Goal: Task Accomplishment & Management: Complete application form

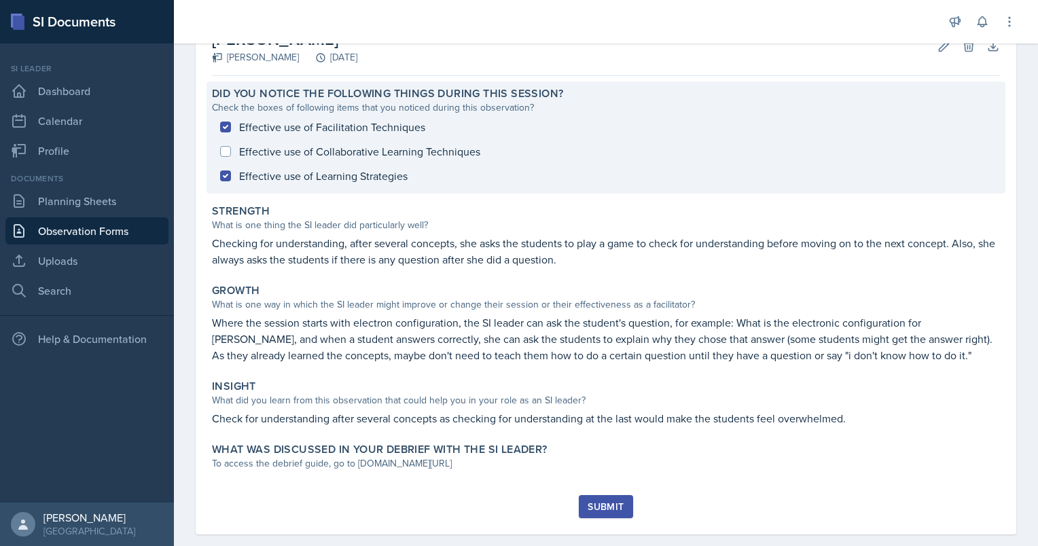
scroll to position [66, 0]
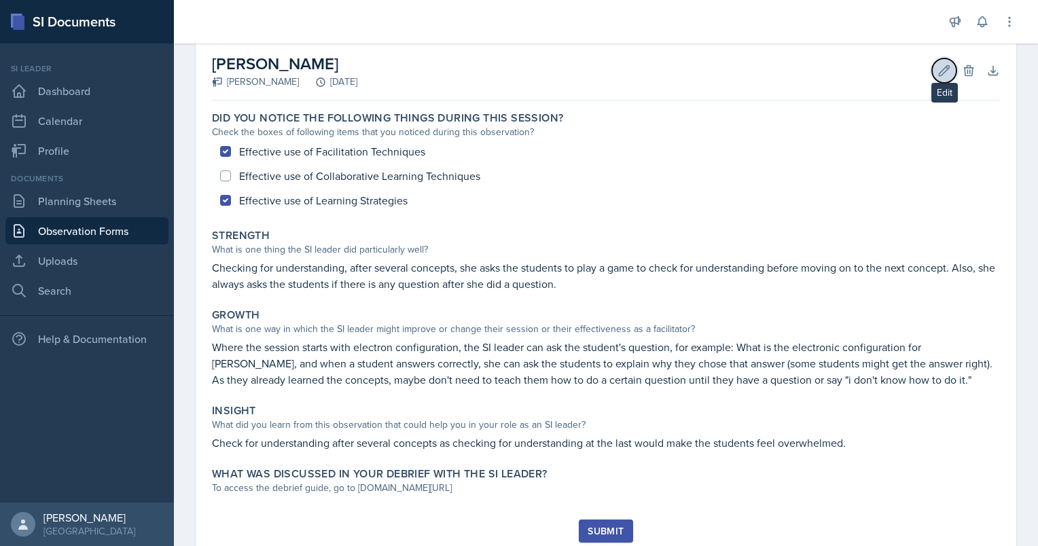
click at [939, 59] on button "Edit" at bounding box center [944, 70] width 24 height 24
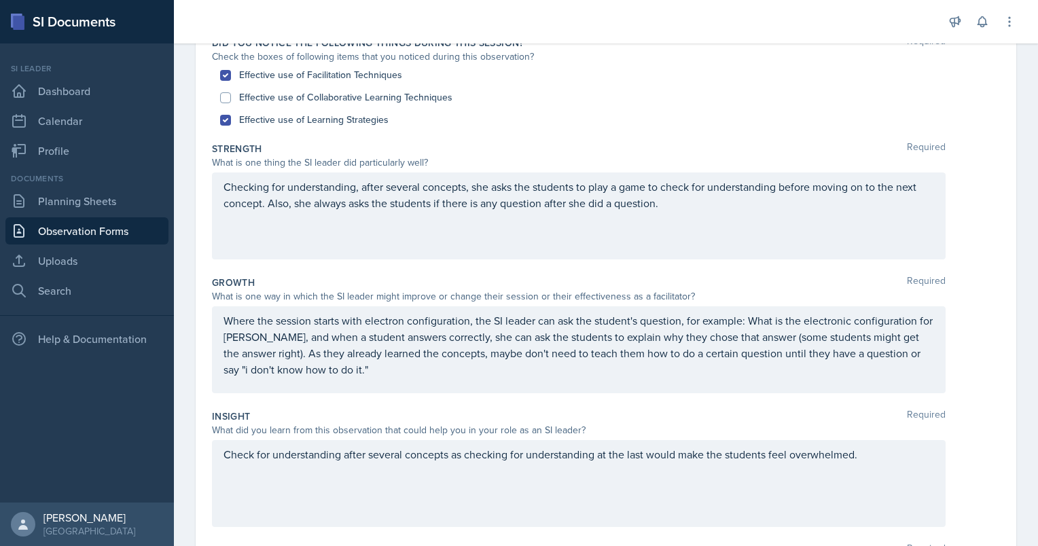
scroll to position [173, 0]
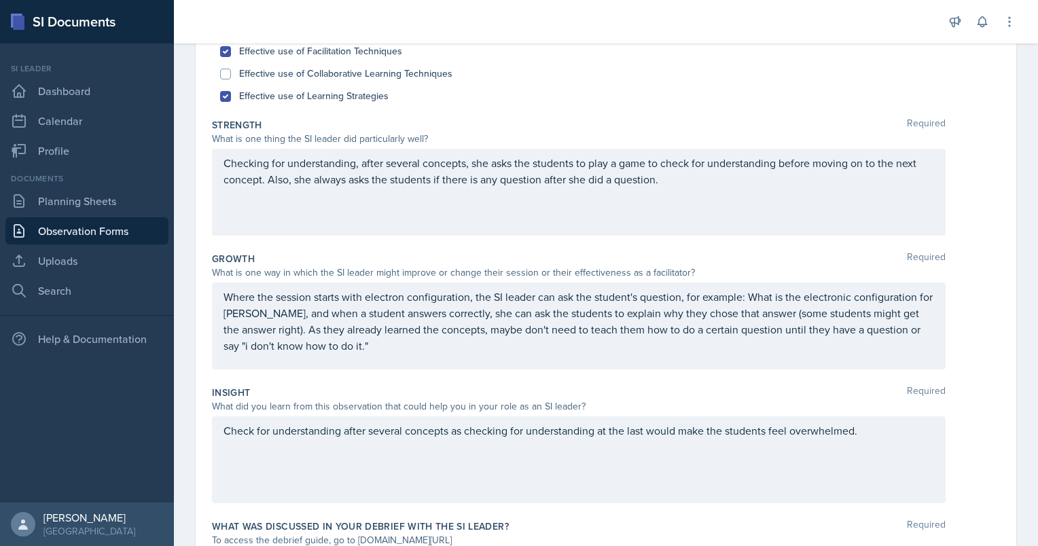
click at [677, 188] on p "Checking for understanding, after several concepts, she asks the students to pl…" at bounding box center [579, 171] width 711 height 33
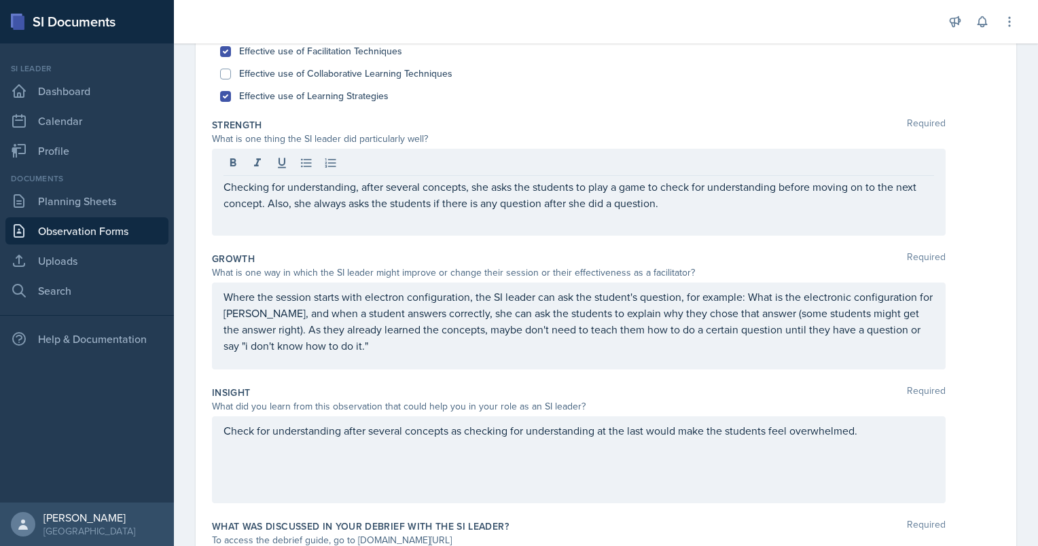
click at [672, 212] on div "Checking for understanding, after several concepts, she asks the students to pl…" at bounding box center [579, 192] width 734 height 87
click at [670, 212] on div "Checking for understanding, after several concepts, she asks the students to pl…" at bounding box center [579, 192] width 734 height 87
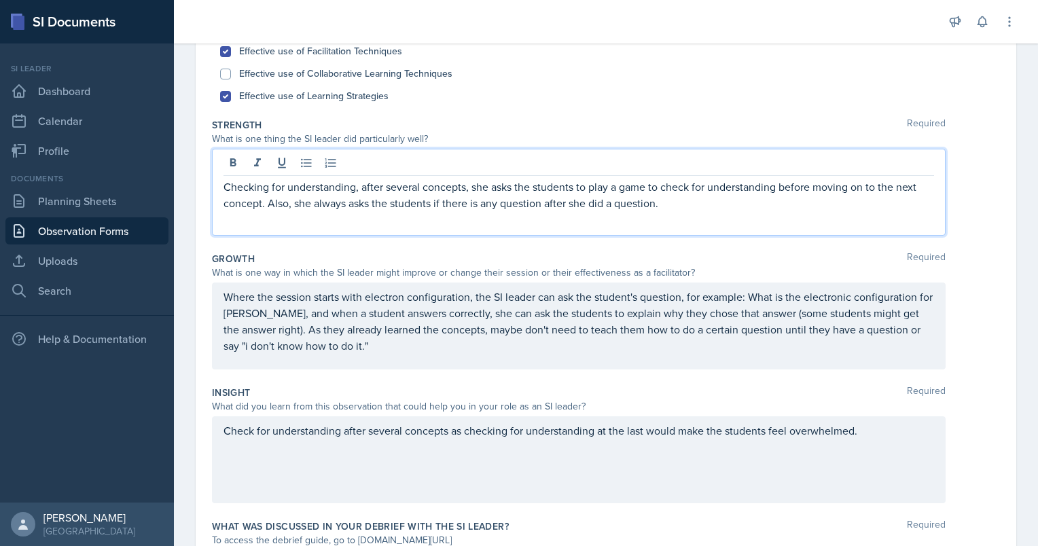
click at [664, 207] on p "Checking for understanding, after several concepts, she asks the students to pl…" at bounding box center [579, 195] width 711 height 33
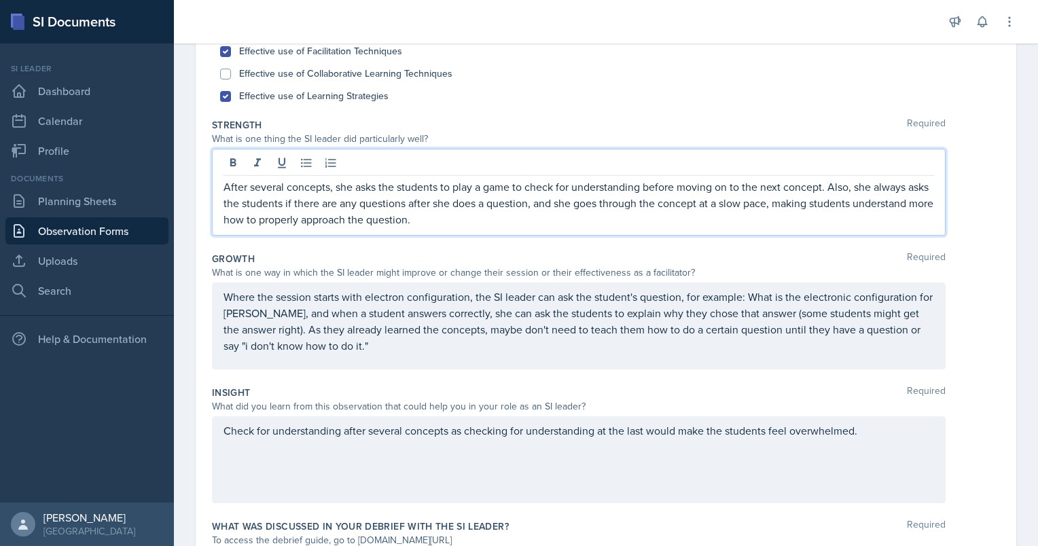
click at [510, 329] on p "Where the session starts with electron configuration, the SI leader can ask the…" at bounding box center [579, 321] width 711 height 65
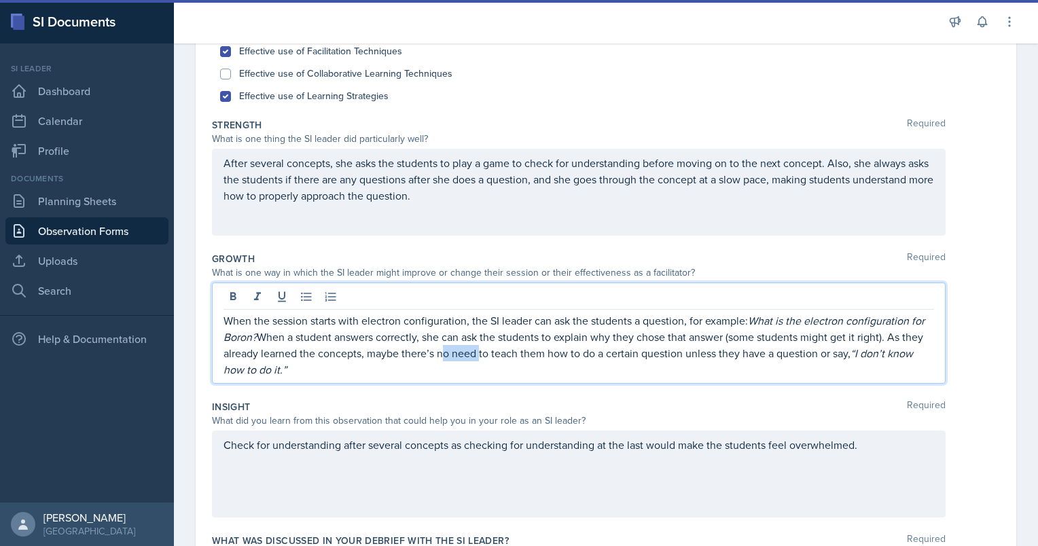
drag, startPoint x: 502, startPoint y: 353, endPoint x: 460, endPoint y: 353, distance: 41.5
click at [460, 353] on p "When the session starts with electron configuration, the SI leader can ask the …" at bounding box center [579, 345] width 711 height 65
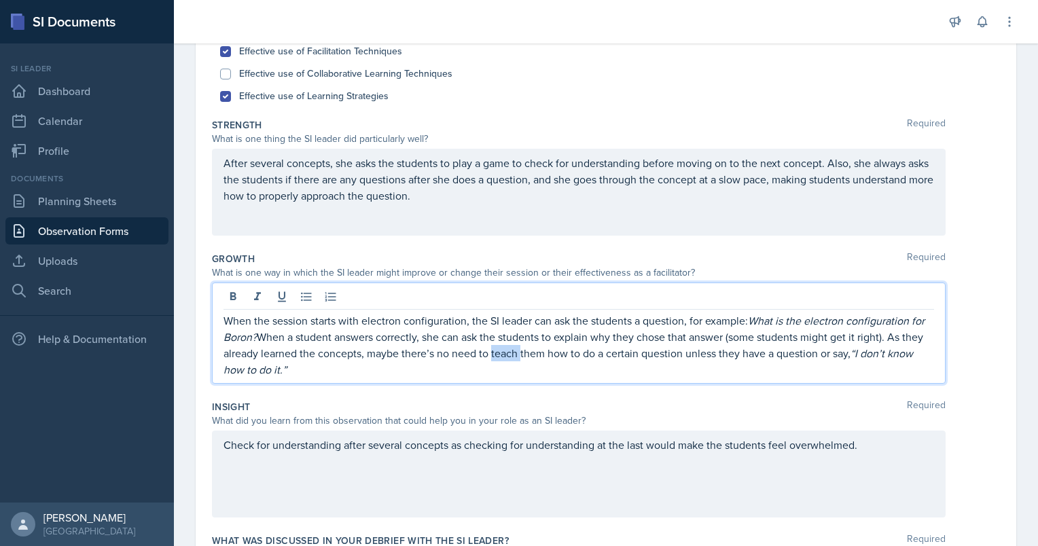
drag, startPoint x: 513, startPoint y: 353, endPoint x: 542, endPoint y: 355, distance: 29.3
click at [542, 355] on p "When the session starts with electron configuration, the SI leader can ask the …" at bounding box center [579, 345] width 711 height 65
drag, startPoint x: 427, startPoint y: 353, endPoint x: 500, endPoint y: 349, distance: 72.8
click at [500, 349] on p "When the session starts with electron configuration, the SI leader can ask the …" at bounding box center [579, 345] width 711 height 65
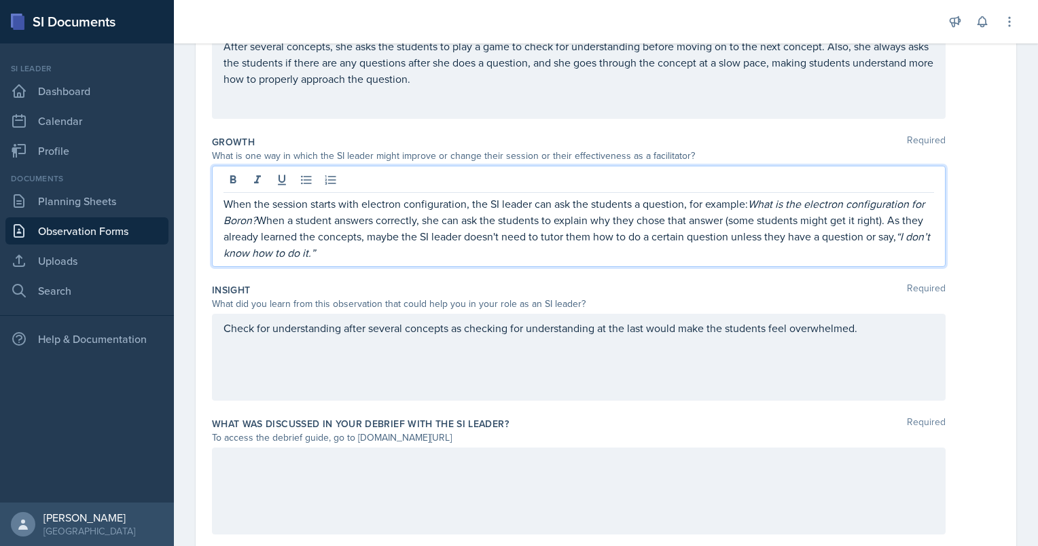
click at [393, 349] on div "Check for understanding after several concepts as checking for understanding at…" at bounding box center [579, 357] width 734 height 87
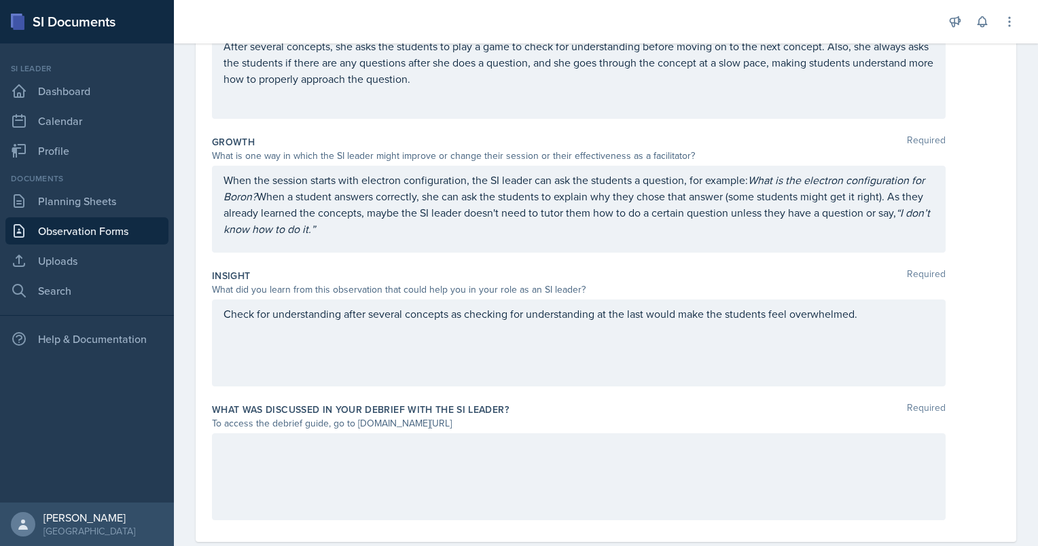
scroll to position [313, 0]
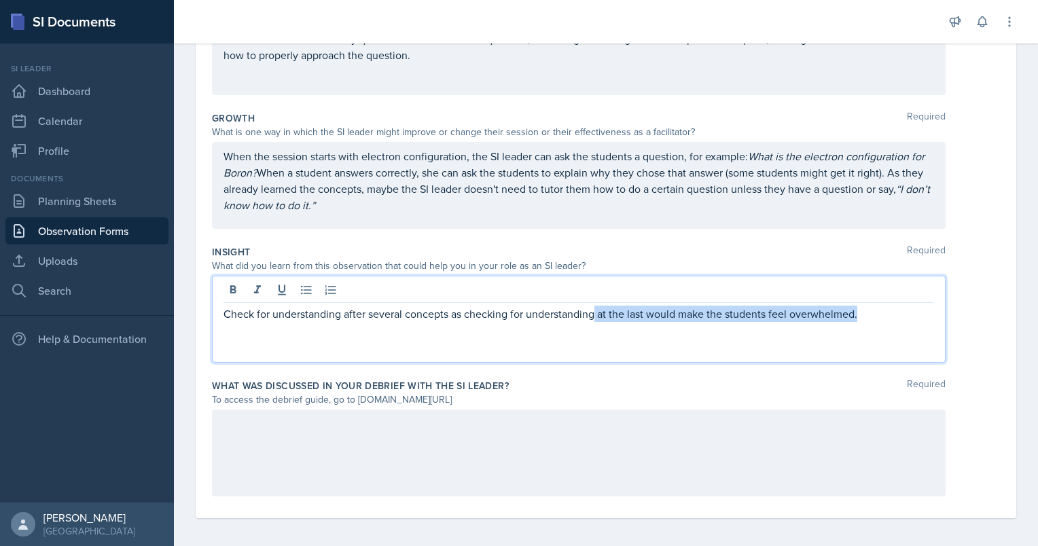
drag, startPoint x: 866, startPoint y: 313, endPoint x: 594, endPoint y: 319, distance: 271.9
click at [594, 319] on p "Check for understanding after several concepts as checking for understanding at…" at bounding box center [579, 314] width 711 height 16
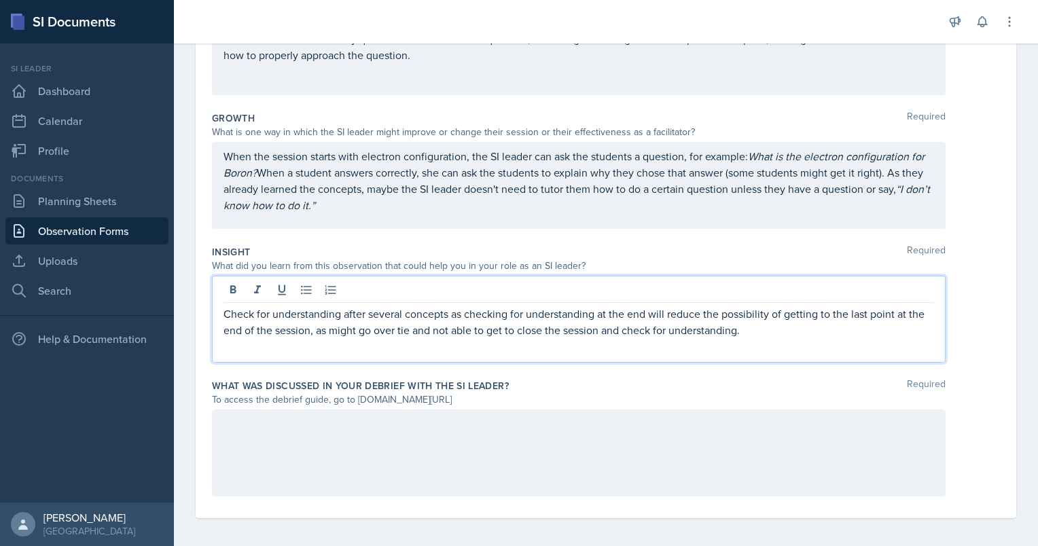
click at [727, 329] on p "Check for understanding after several concepts as checking for understanding at…" at bounding box center [579, 322] width 711 height 33
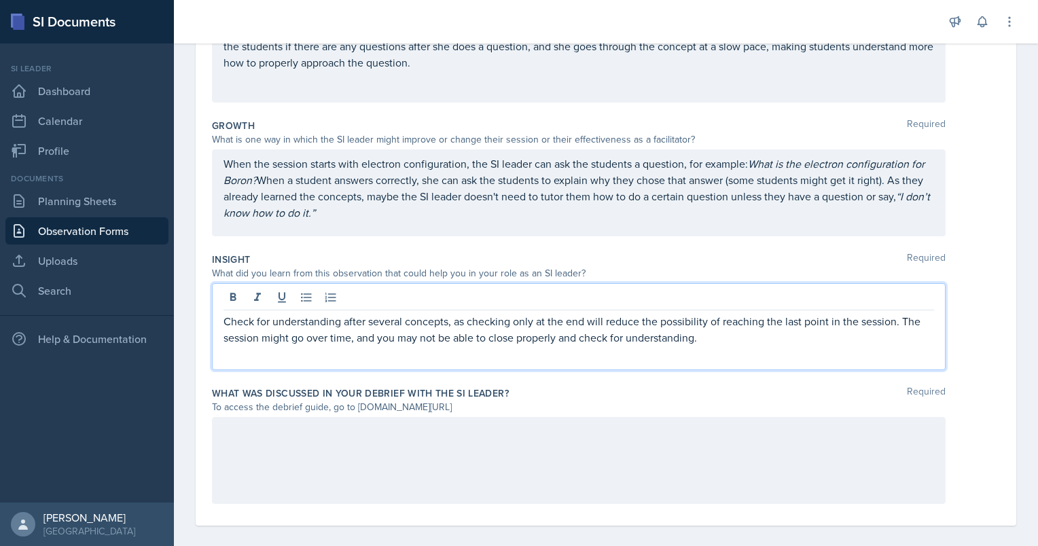
scroll to position [317, 0]
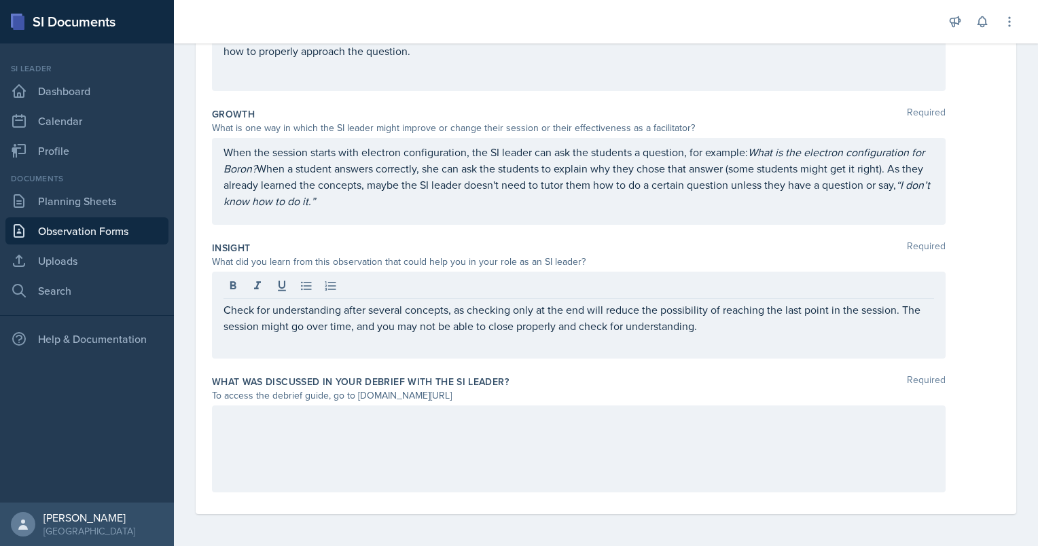
click at [481, 438] on div at bounding box center [579, 449] width 734 height 87
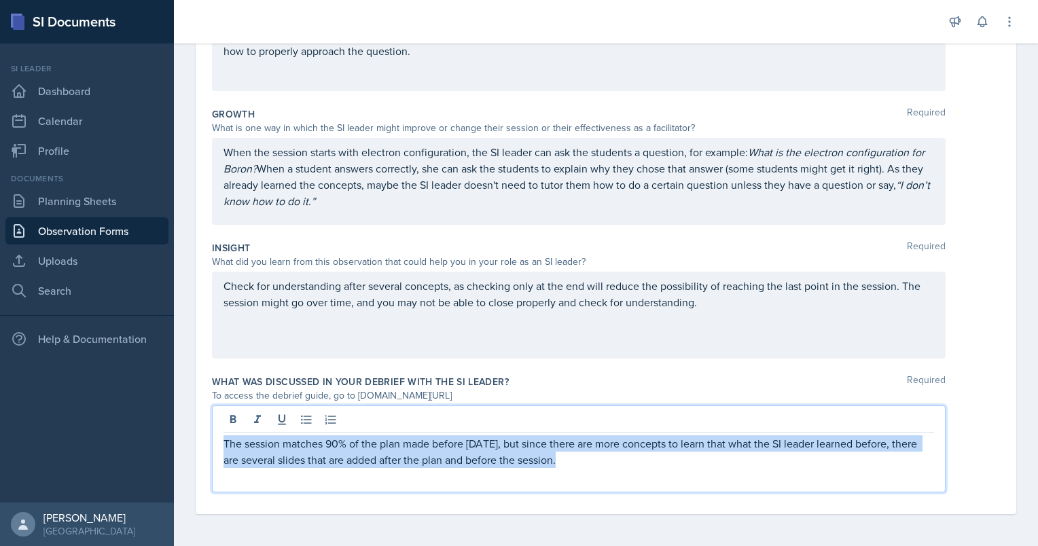
drag, startPoint x: 609, startPoint y: 463, endPoint x: 158, endPoint y: 423, distance: 452.4
click at [158, 423] on div "SI Documents Si leader Dashboard Calendar Profile Documents Planning Sheets Obs…" at bounding box center [519, 273] width 1038 height 546
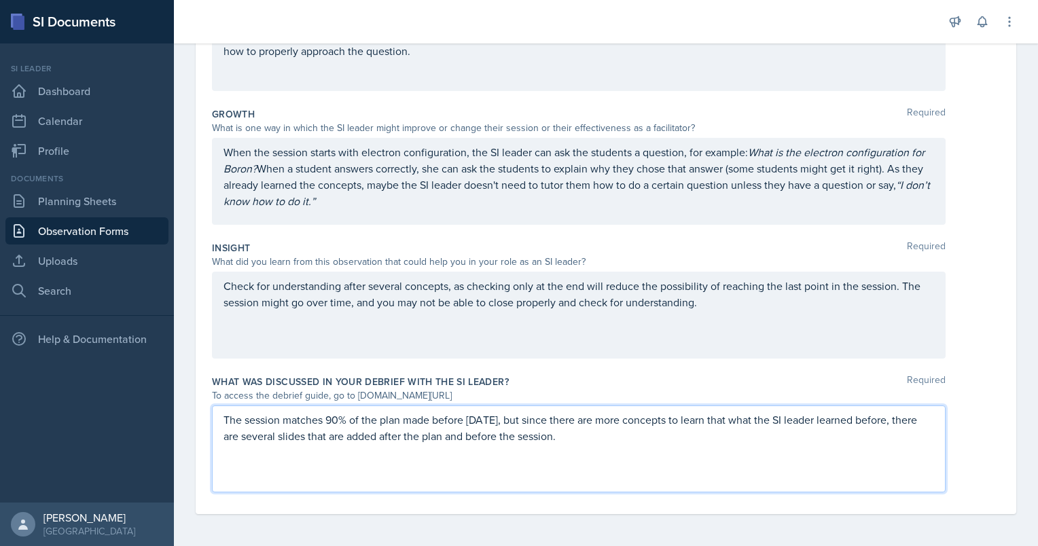
click at [379, 457] on div "The session matches 90% of the plan made before [DATE], but since there are mor…" at bounding box center [579, 449] width 734 height 87
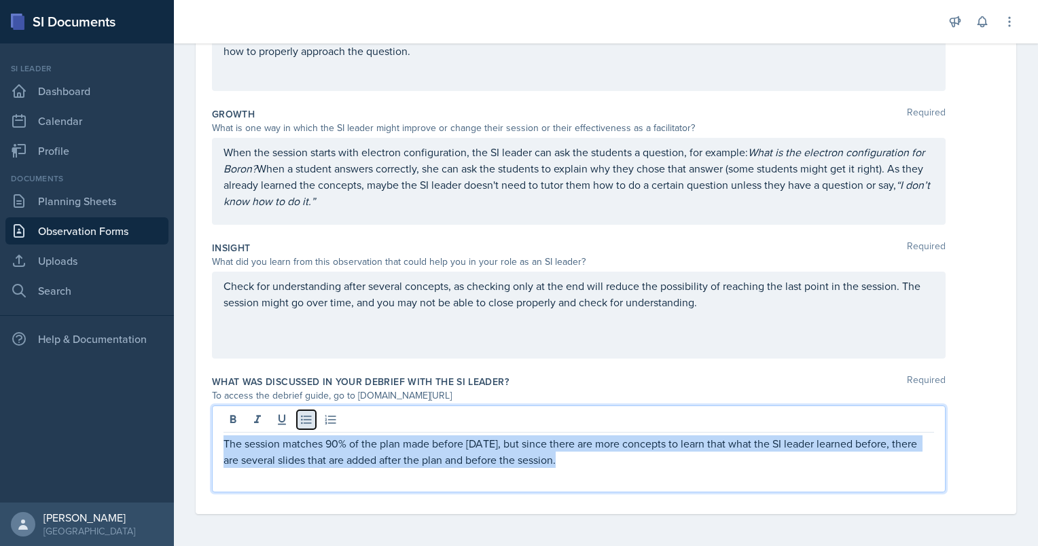
click at [309, 411] on button at bounding box center [306, 419] width 19 height 19
click at [609, 453] on p "The session matches 90% of the plan made before [DATE], but since there are mor…" at bounding box center [584, 452] width 700 height 33
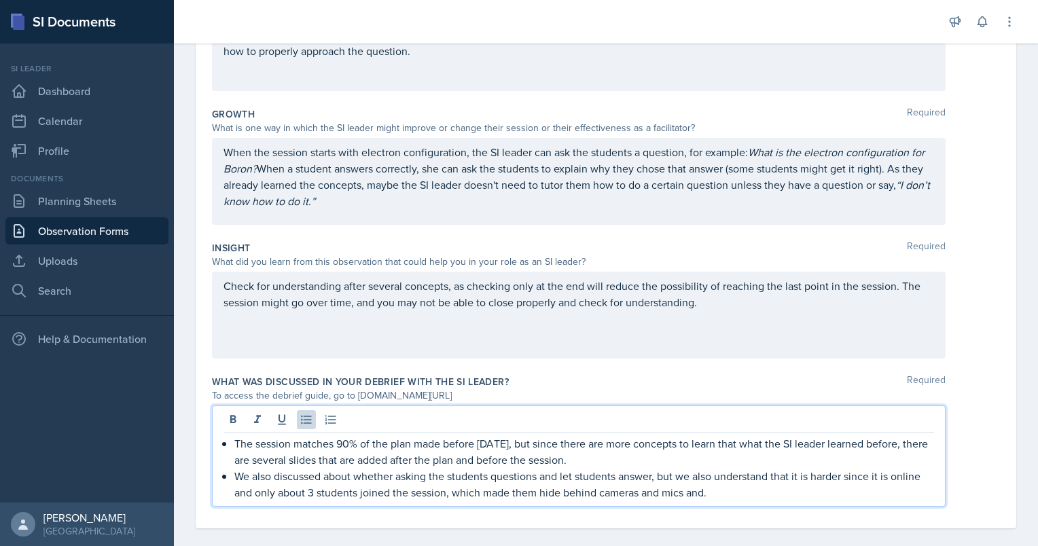
click at [538, 492] on p "We also discussed about whether asking the students questions and let students …" at bounding box center [584, 484] width 700 height 33
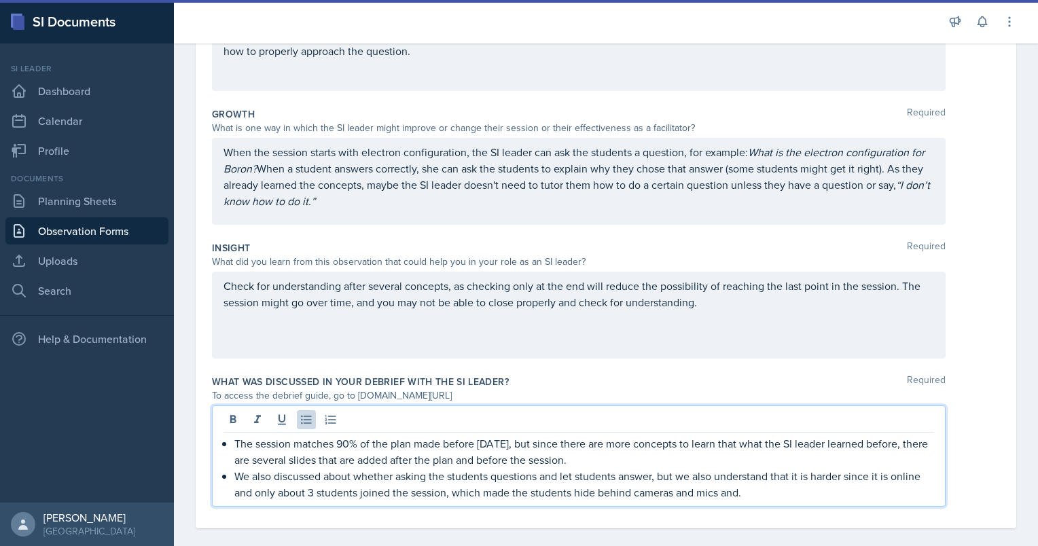
click at [780, 491] on p "We also discussed about whether asking the students questions and let students …" at bounding box center [584, 484] width 700 height 33
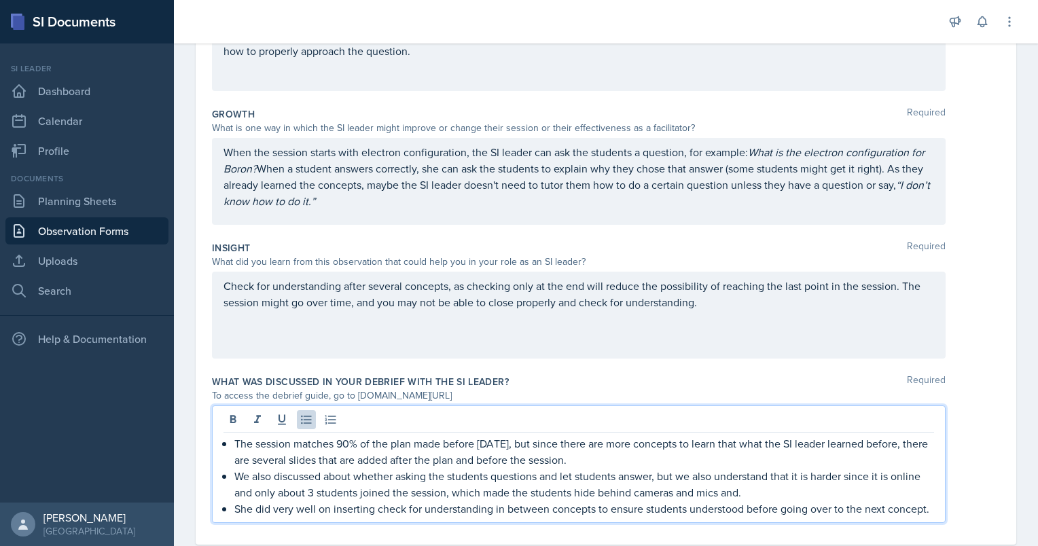
click at [314, 517] on p "She did very well on inserting check for understanding in between concepts to e…" at bounding box center [584, 509] width 700 height 16
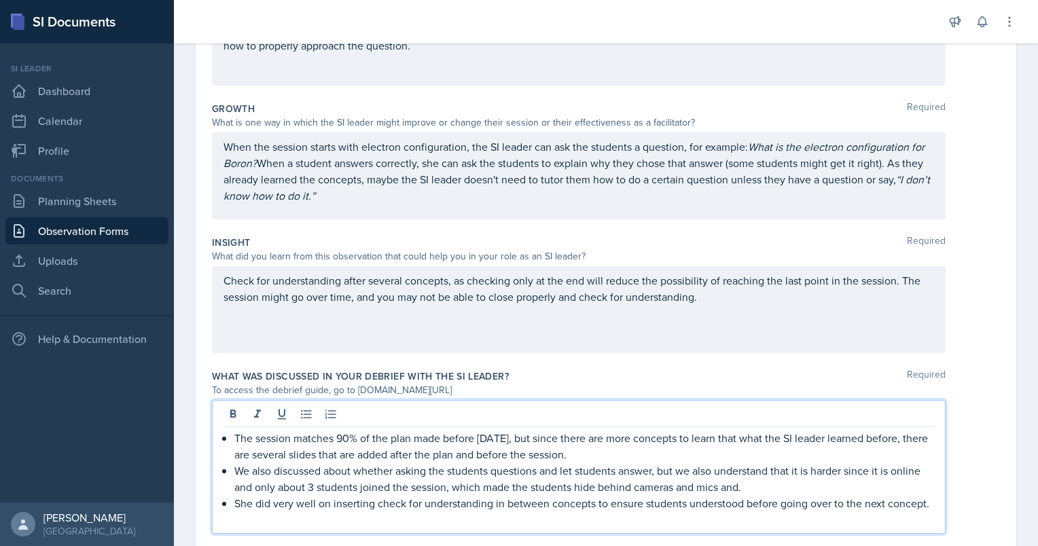
scroll to position [339, 0]
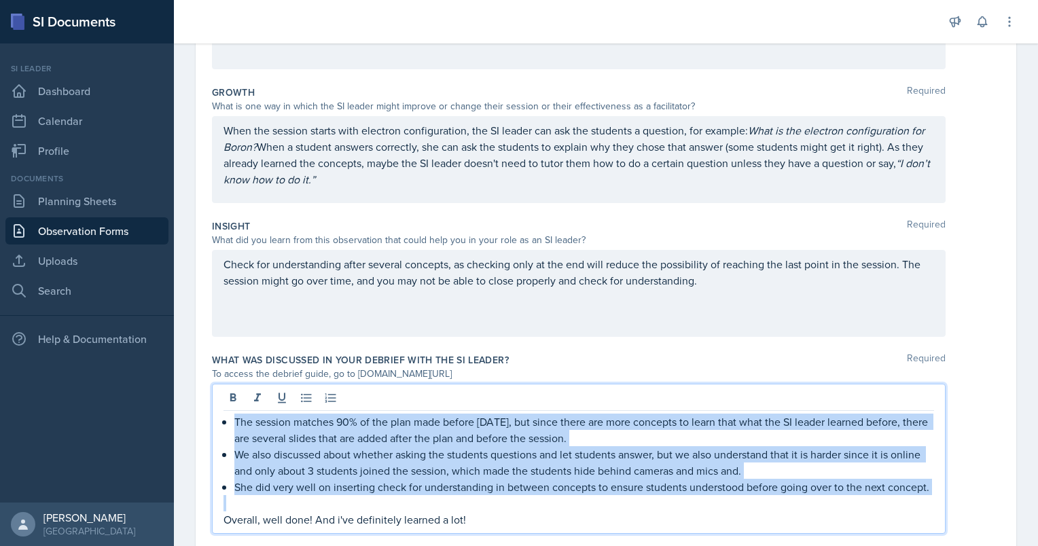
copy div "The session matches 90% of the plan made before [DATE], but since there are mor…"
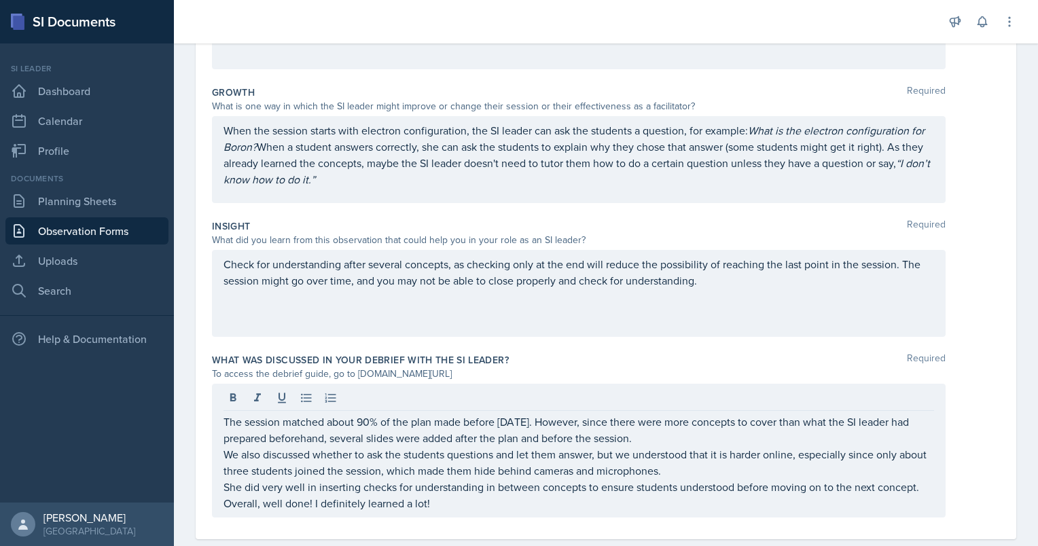
drag, startPoint x: 223, startPoint y: 423, endPoint x: 897, endPoint y: 483, distance: 676.9
click at [897, 483] on div "The session matched about 90% of the plan made before [DATE]. However, since th…" at bounding box center [579, 451] width 734 height 134
drag, startPoint x: 924, startPoint y: 489, endPoint x: 442, endPoint y: 408, distance: 488.6
click at [442, 408] on div "The session matched about 90% of the plan made before [DATE]. However, since th…" at bounding box center [579, 451] width 734 height 134
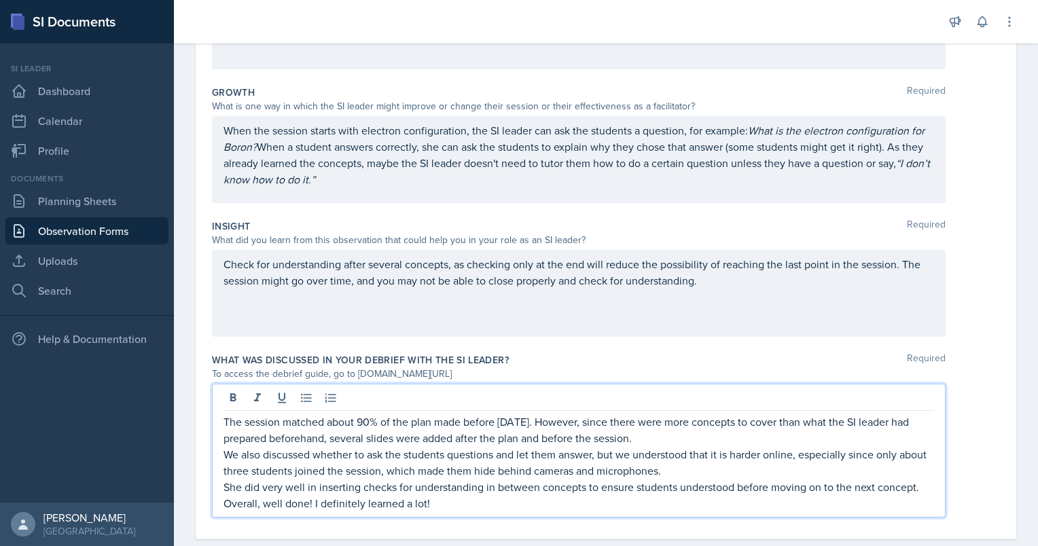
click at [412, 420] on p "The session matched about 90% of the plan made before [DATE]. However, since th…" at bounding box center [579, 430] width 711 height 33
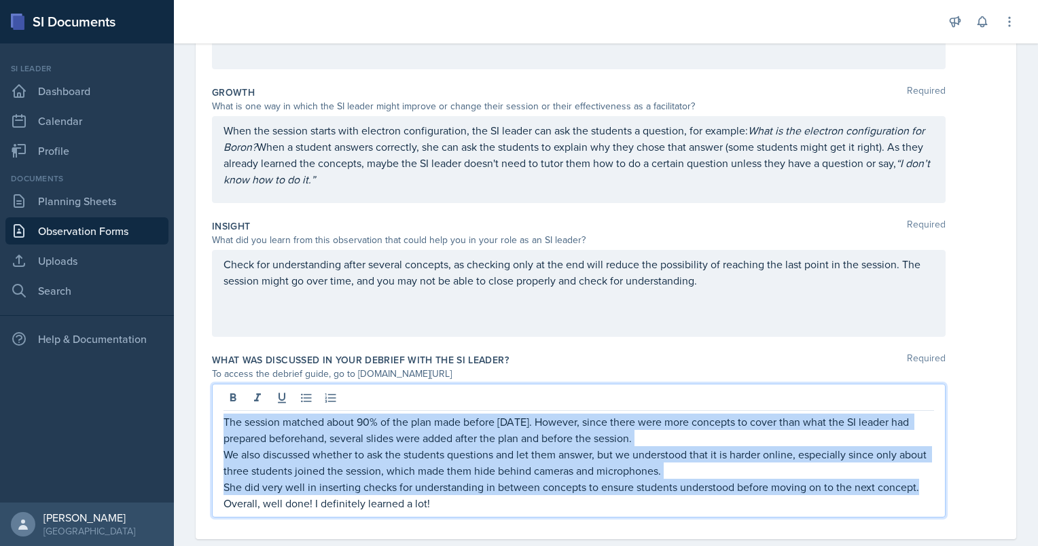
drag, startPoint x: 224, startPoint y: 419, endPoint x: 922, endPoint y: 491, distance: 701.0
click at [922, 491] on div "The session matched about 90% of the plan made before [DATE]. However, since th…" at bounding box center [579, 463] width 711 height 98
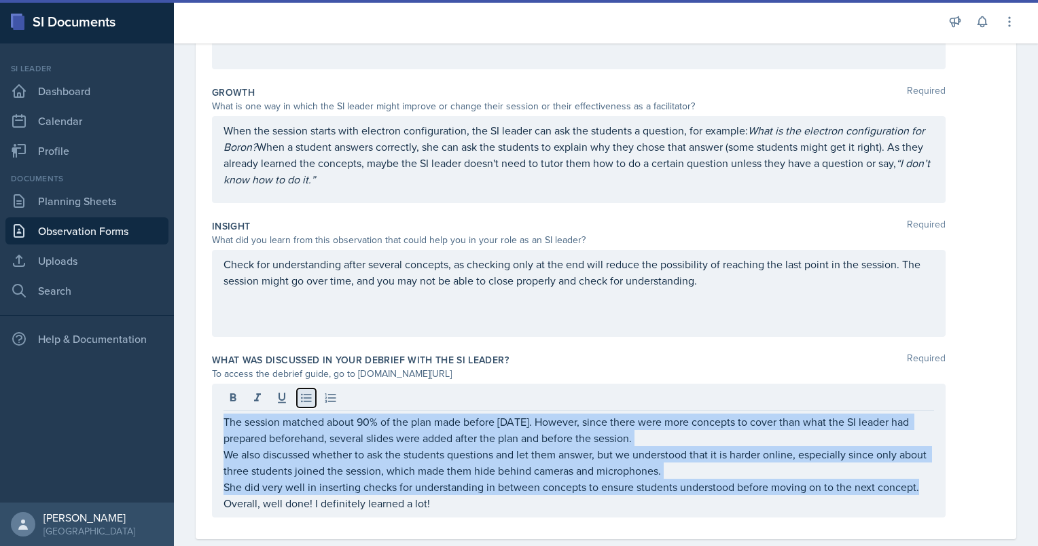
click at [300, 393] on icon at bounding box center [307, 398] width 14 height 14
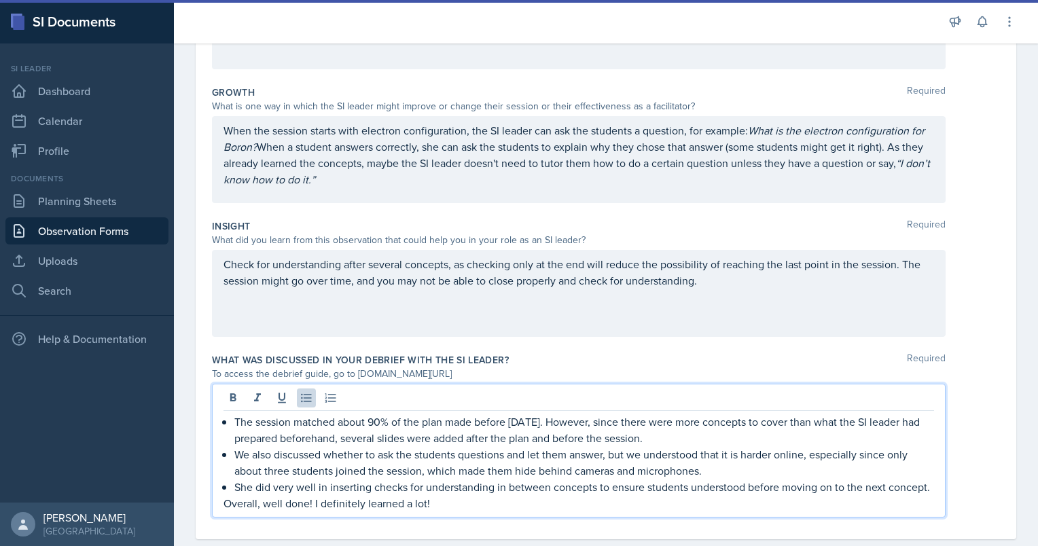
click at [385, 518] on div "The session matched about 90% of the plan made before [DATE]. However, since th…" at bounding box center [579, 451] width 734 height 134
click at [449, 512] on p "Overall, well done! I definitely learned a lot!" at bounding box center [579, 503] width 711 height 16
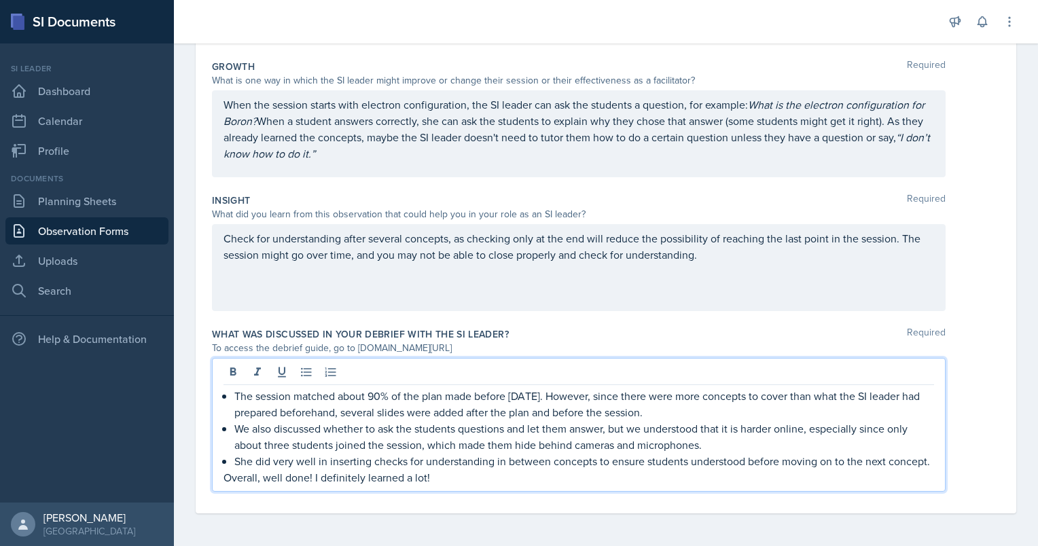
scroll to position [0, 0]
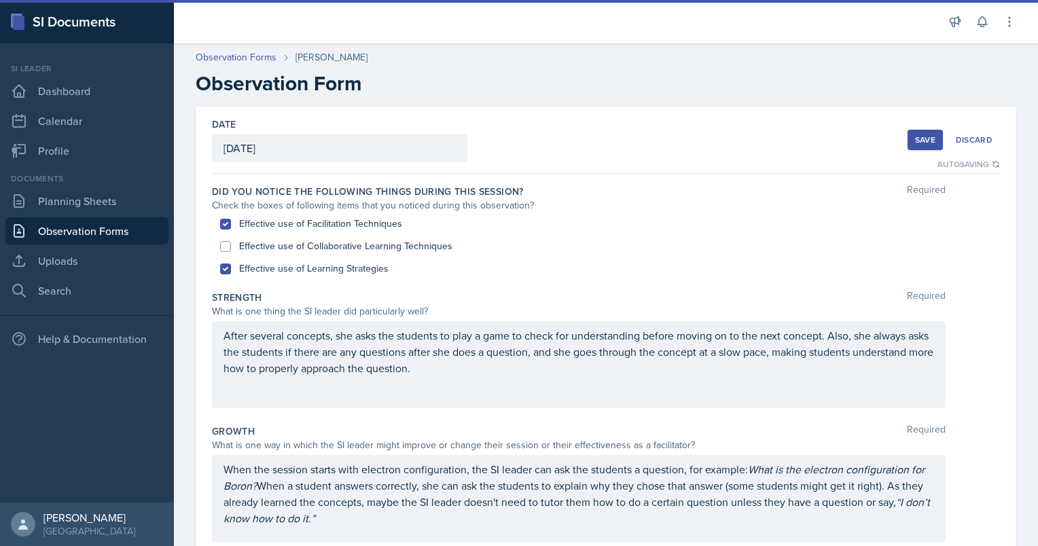
click at [915, 139] on div "Save" at bounding box center [925, 140] width 20 height 11
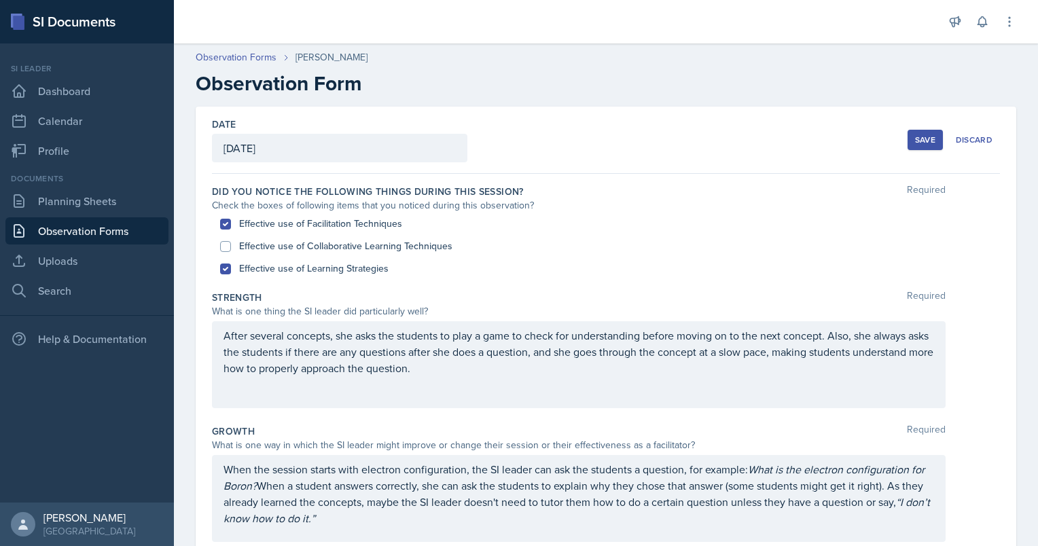
click at [917, 131] on button "Save" at bounding box center [925, 140] width 35 height 20
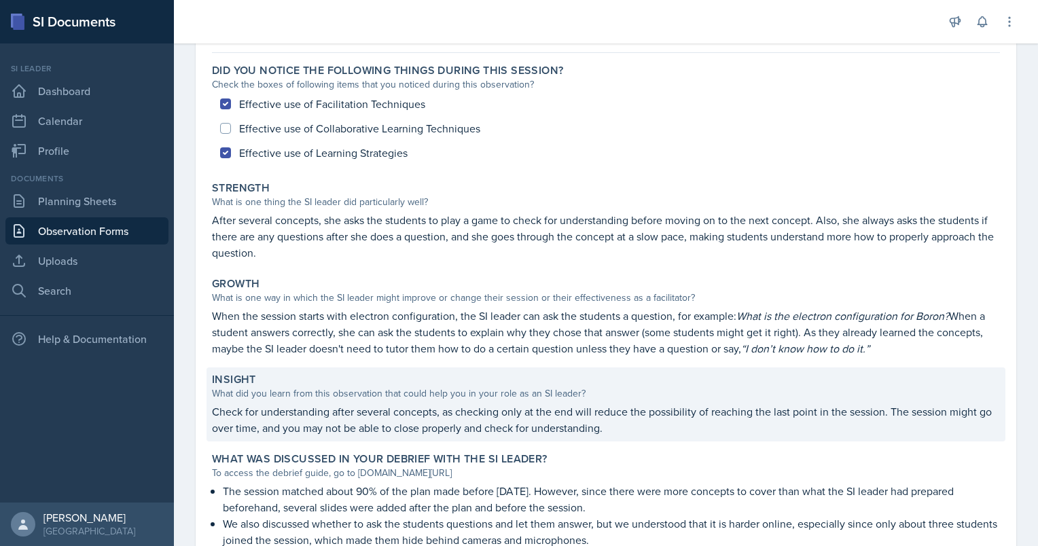
scroll to position [241, 0]
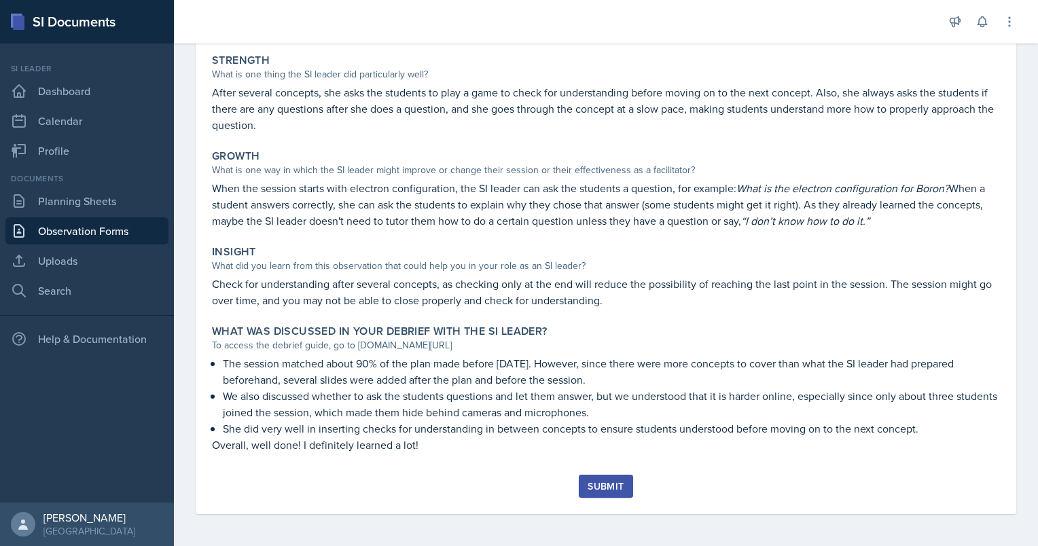
click at [597, 493] on button "Submit" at bounding box center [606, 486] width 54 height 23
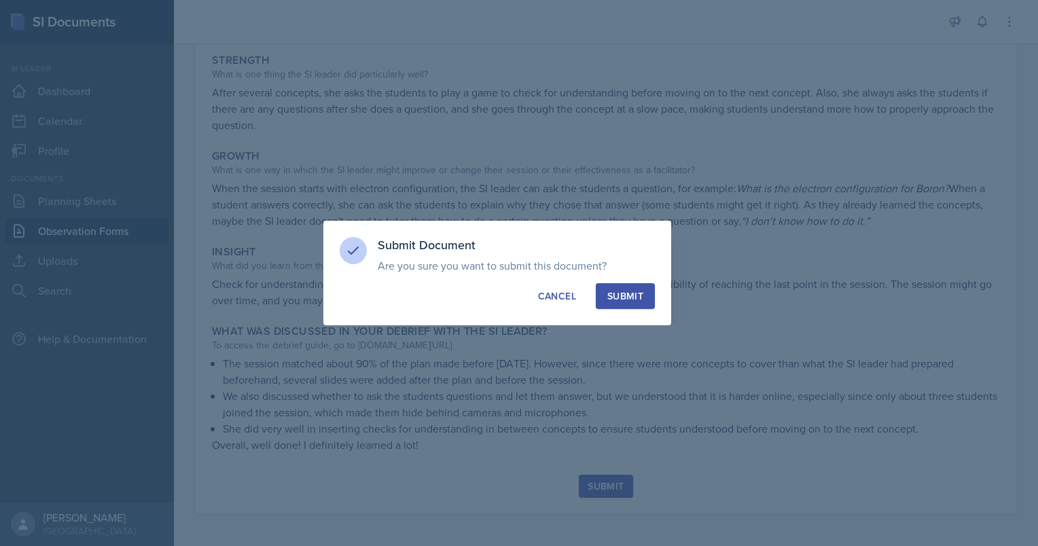
click at [623, 288] on button "Submit" at bounding box center [625, 296] width 59 height 26
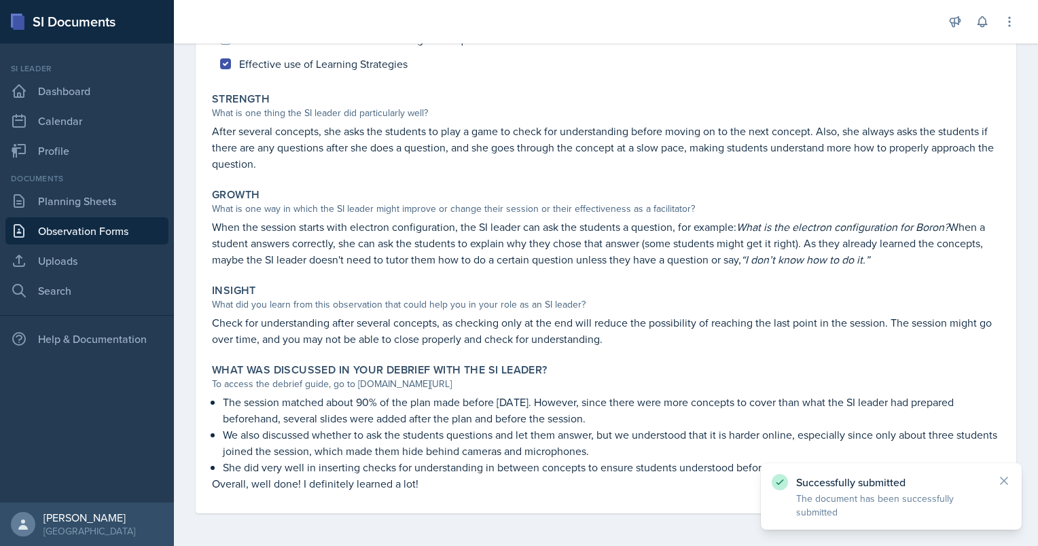
scroll to position [0, 0]
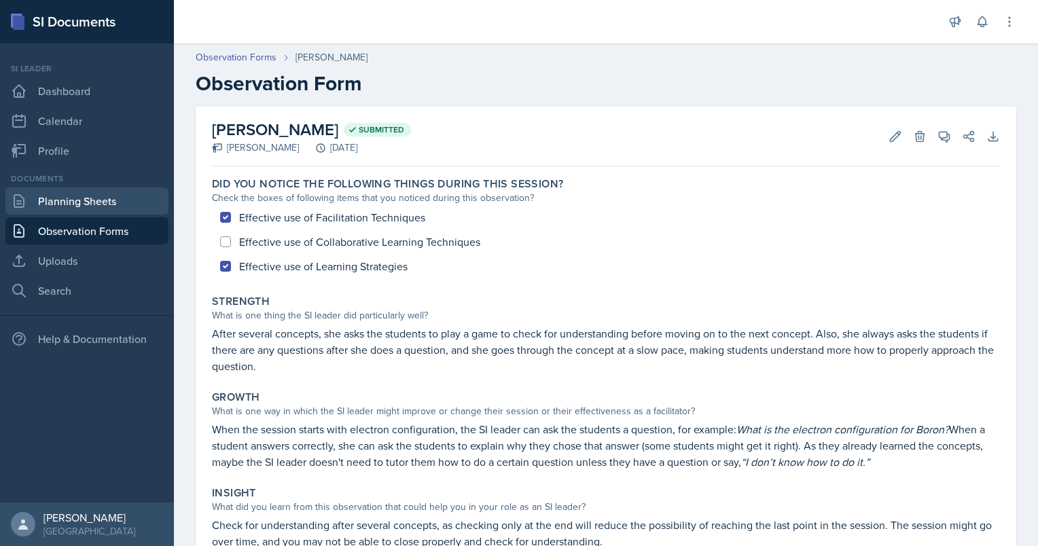
click at [117, 197] on link "Planning Sheets" at bounding box center [86, 201] width 163 height 27
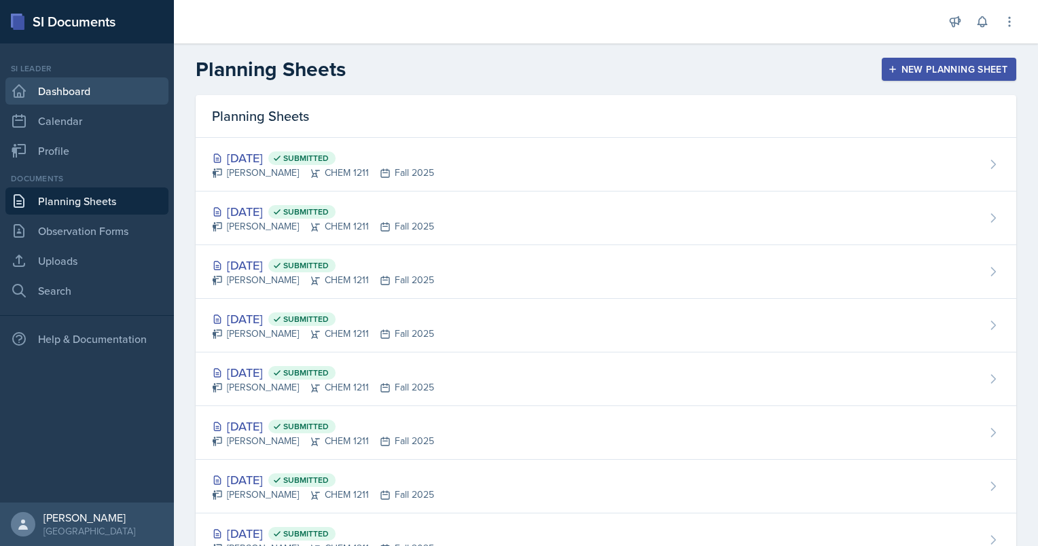
click at [93, 90] on link "Dashboard" at bounding box center [86, 90] width 163 height 27
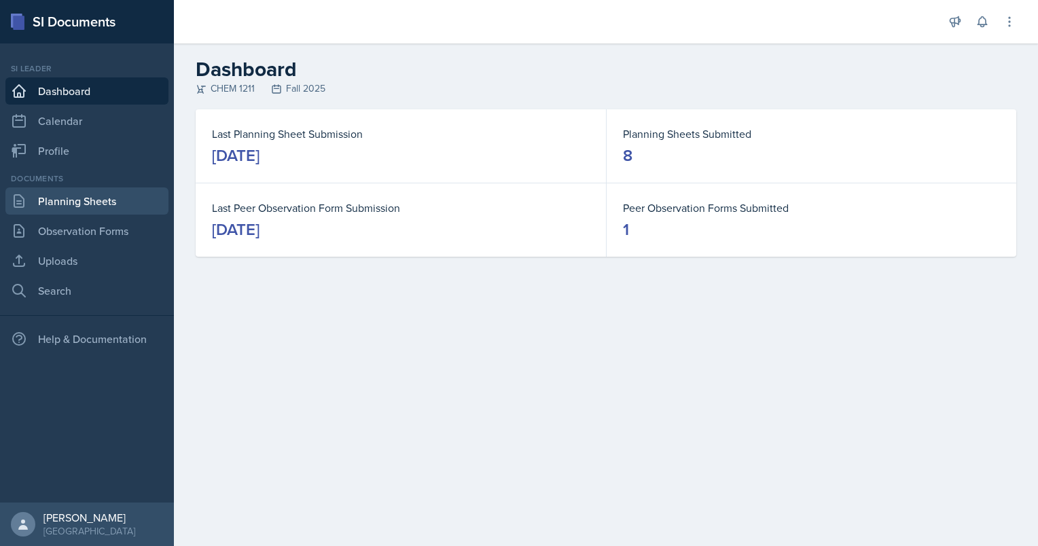
click at [82, 194] on link "Planning Sheets" at bounding box center [86, 201] width 163 height 27
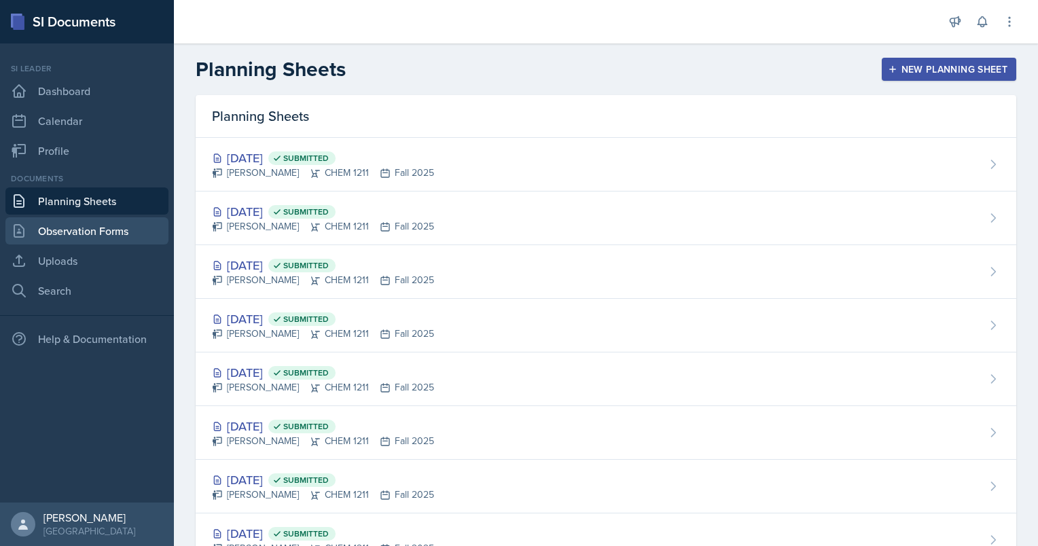
click at [118, 230] on link "Observation Forms" at bounding box center [86, 230] width 163 height 27
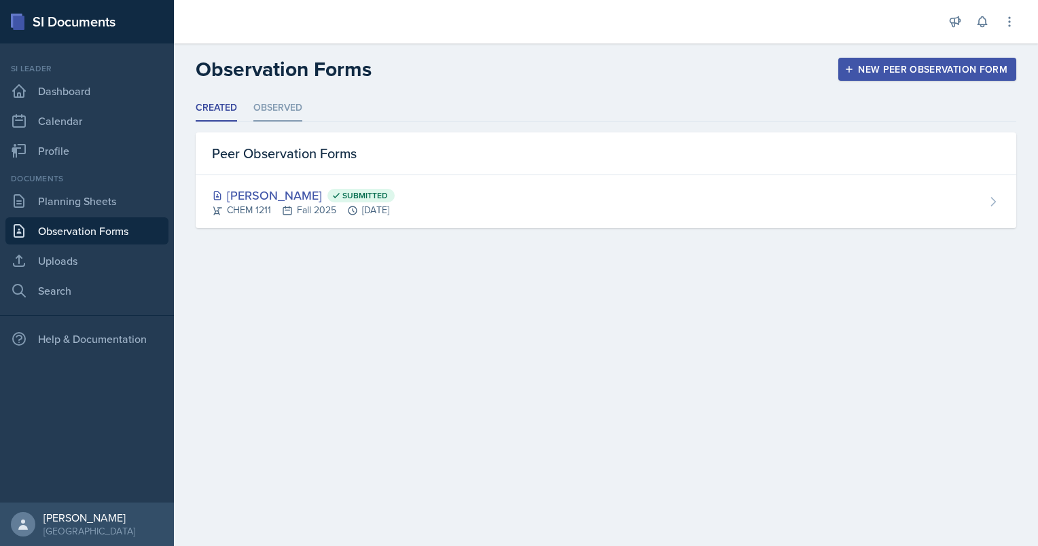
click at [287, 113] on li "Observed" at bounding box center [277, 108] width 49 height 27
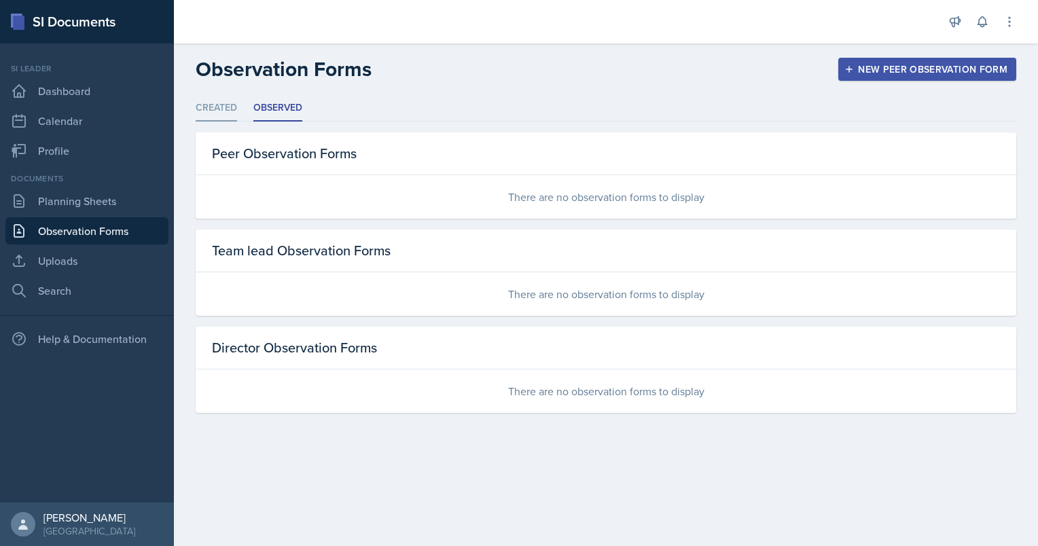
click at [205, 105] on li "Created" at bounding box center [216, 108] width 41 height 27
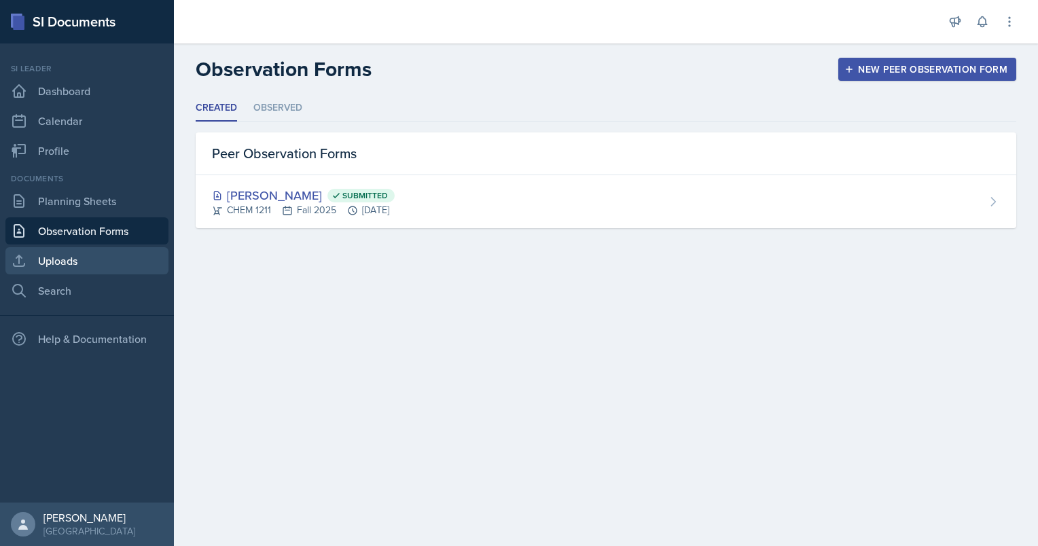
click at [115, 248] on link "Uploads" at bounding box center [86, 260] width 163 height 27
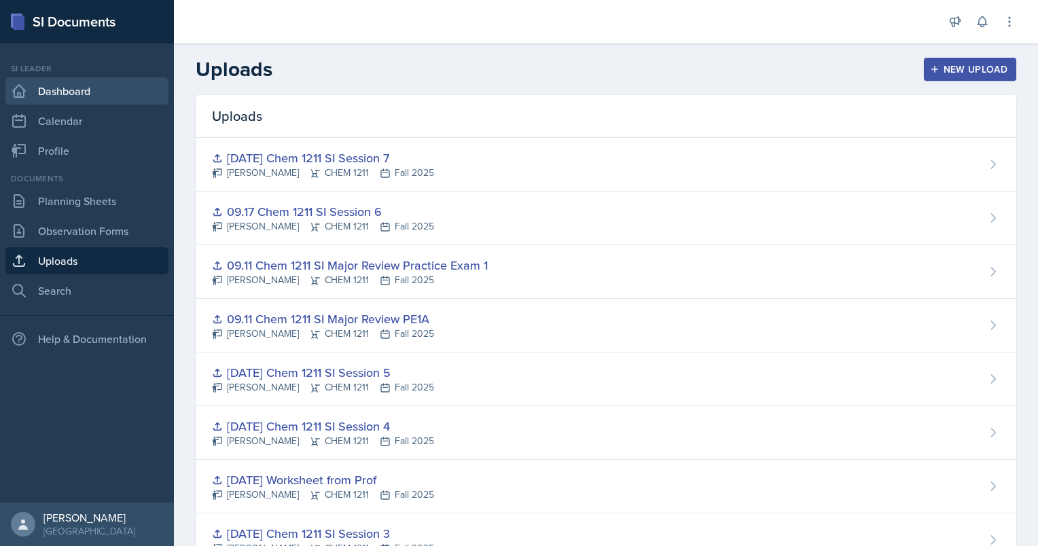
click at [88, 98] on link "Dashboard" at bounding box center [86, 90] width 163 height 27
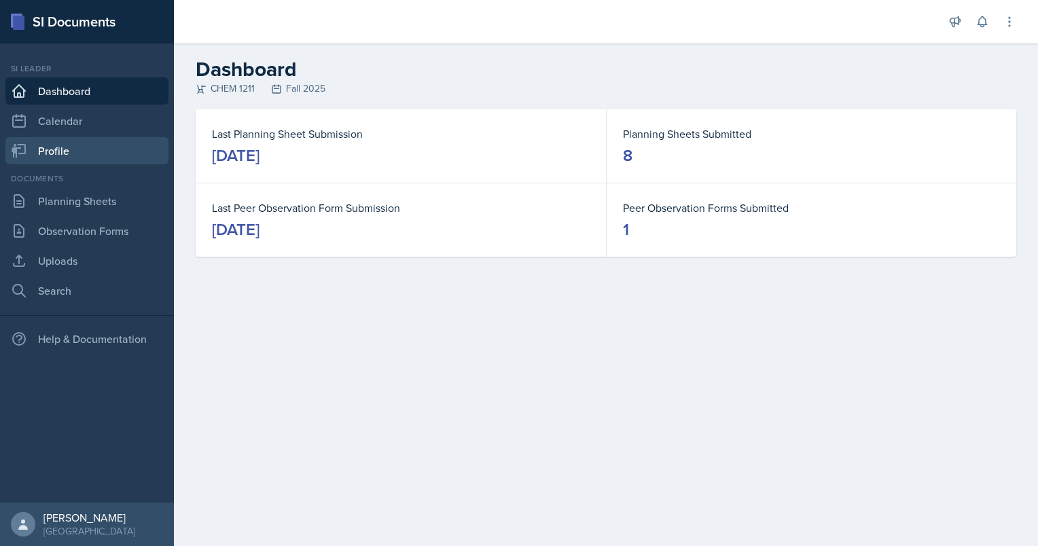
click at [124, 141] on link "Profile" at bounding box center [86, 150] width 163 height 27
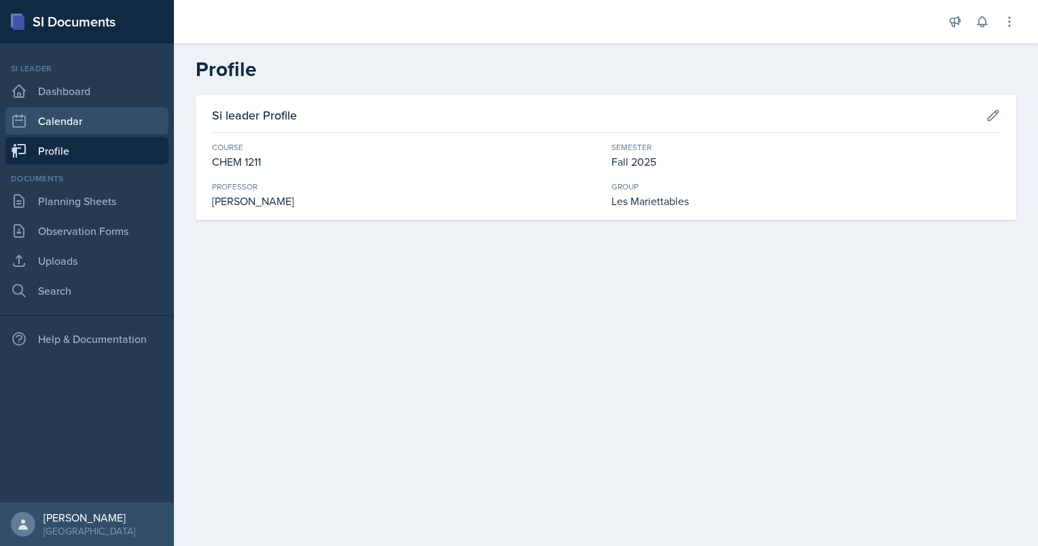
click at [113, 126] on link "Calendar" at bounding box center [86, 120] width 163 height 27
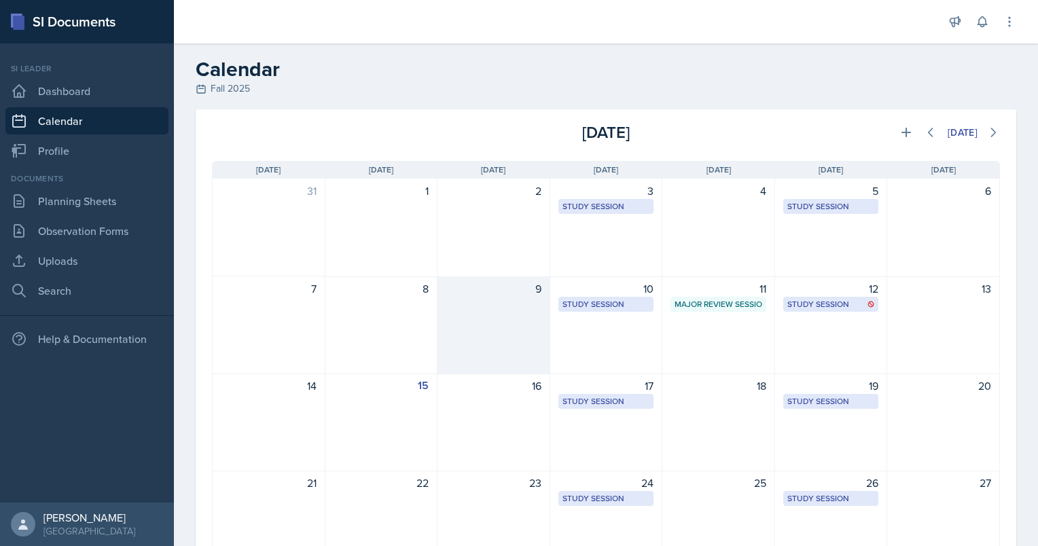
scroll to position [169, 0]
